Goal: Task Accomplishment & Management: Use online tool/utility

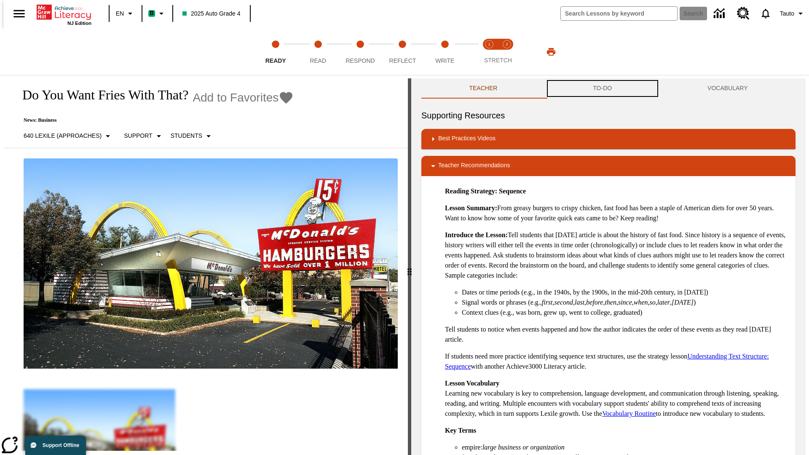
click at [602, 88] on button "TO-DO" at bounding box center [602, 88] width 115 height 20
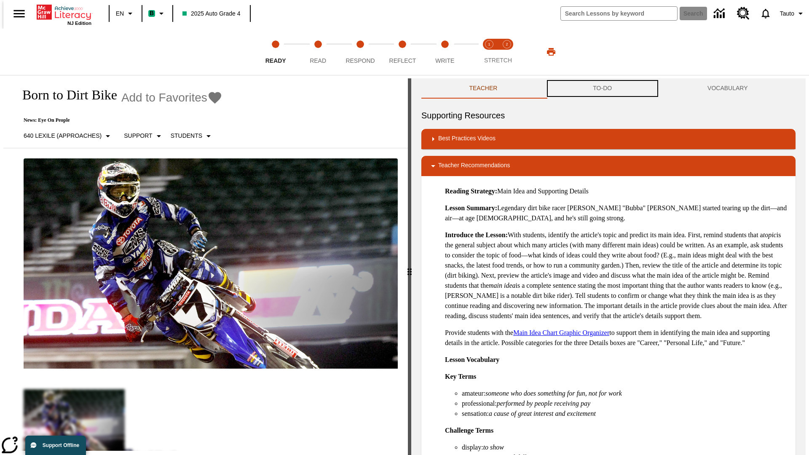
click at [602, 88] on button "TO-DO" at bounding box center [602, 88] width 115 height 20
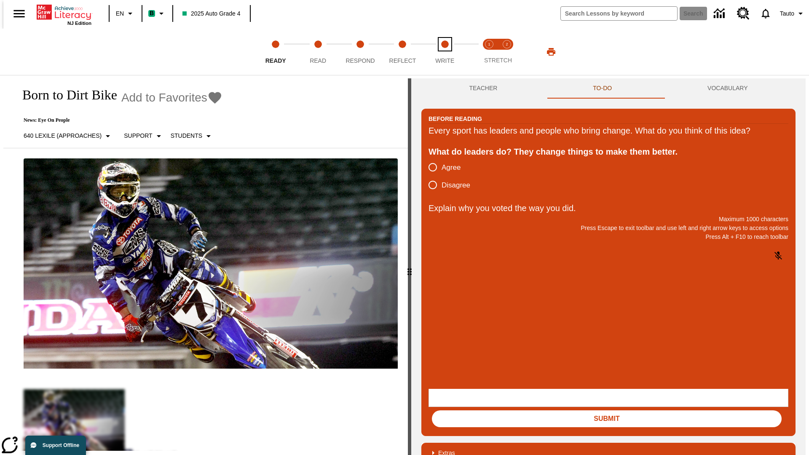
click at [444, 52] on span "Write" at bounding box center [444, 57] width 19 height 15
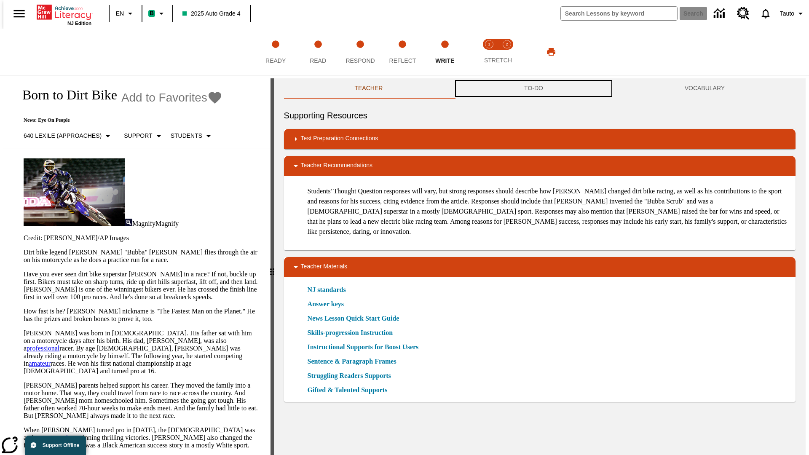
scroll to position [0, 0]
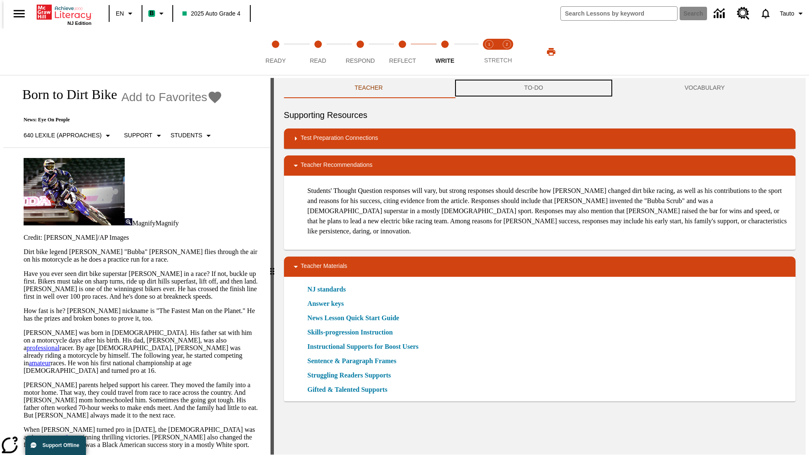
click at [534, 88] on button "TO-DO" at bounding box center [533, 88] width 161 height 20
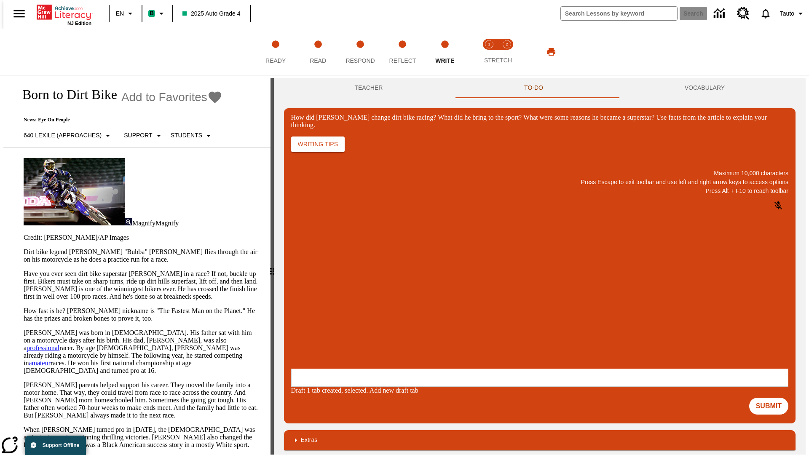
scroll to position [0, 0]
click at [414, 315] on p "One change Stewart brought to dirt bike racing was…" at bounding box center [354, 317] width 120 height 15
click at [308, 281] on span "Copy" at bounding box center [301, 284] width 14 height 6
click at [414, 315] on p "How did Stewart change dirt bike racing? What did he bring to the sport? What w…" at bounding box center [354, 314] width 120 height 8
click at [308, 281] on span "Copy" at bounding box center [301, 284] width 14 height 6
